Goal: Task Accomplishment & Management: Manage account settings

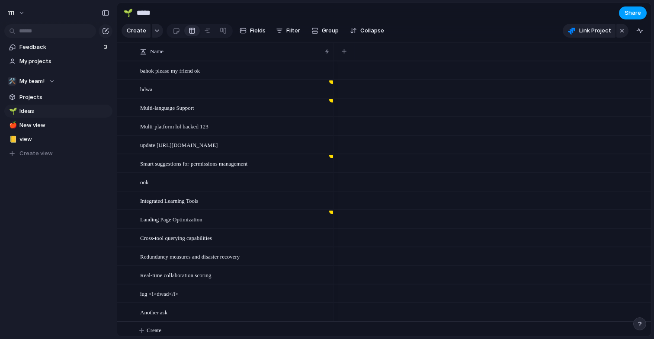
click at [629, 10] on span "Share" at bounding box center [632, 13] width 16 height 9
click at [437, 18] on div "Share ' Ideas ' Anyone at 111 Full access Public users with the link No access …" at bounding box center [327, 169] width 654 height 339
click at [16, 6] on button "111" at bounding box center [17, 13] width 26 height 14
drag, startPoint x: 39, startPoint y: 77, endPoint x: 42, endPoint y: 34, distance: 43.8
click at [42, 33] on ul "Settings Invite members Change theme Sign out" at bounding box center [41, 53] width 75 height 60
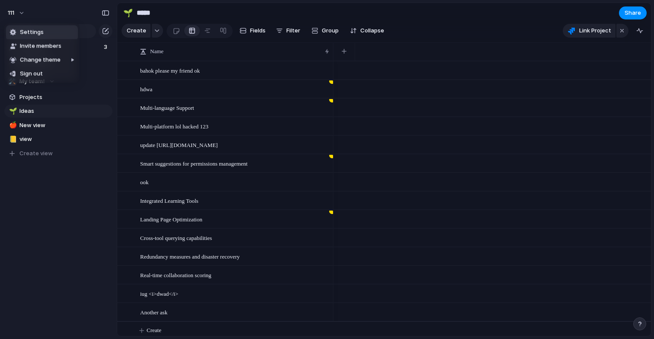
click at [42, 34] on span "Settings" at bounding box center [32, 32] width 24 height 9
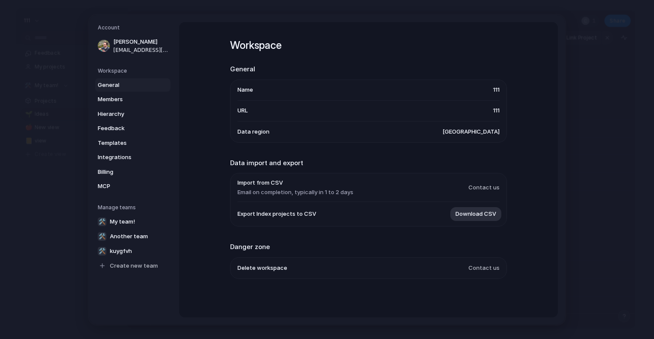
click at [369, 134] on li "Data region [GEOGRAPHIC_DATA]" at bounding box center [368, 131] width 262 height 21
click at [111, 184] on span "MCP" at bounding box center [125, 186] width 55 height 9
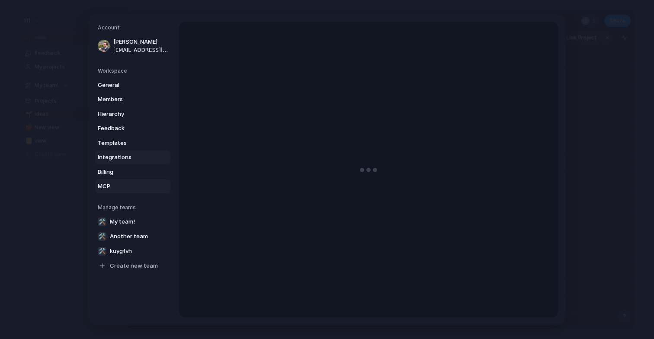
click at [122, 153] on span "Integrations" at bounding box center [125, 157] width 55 height 9
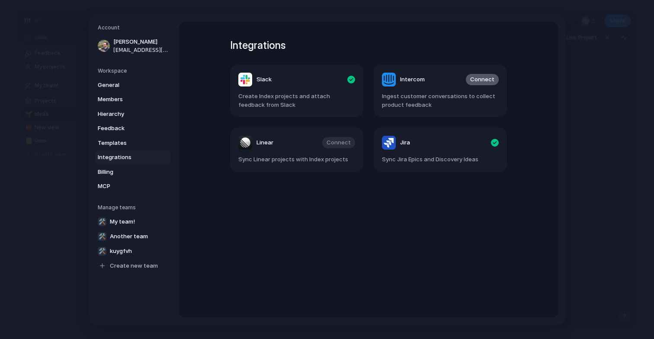
click at [486, 80] on span "Connect" at bounding box center [482, 79] width 24 height 9
click at [486, 78] on span "Connect" at bounding box center [482, 79] width 24 height 9
